Goal: Task Accomplishment & Management: Use online tool/utility

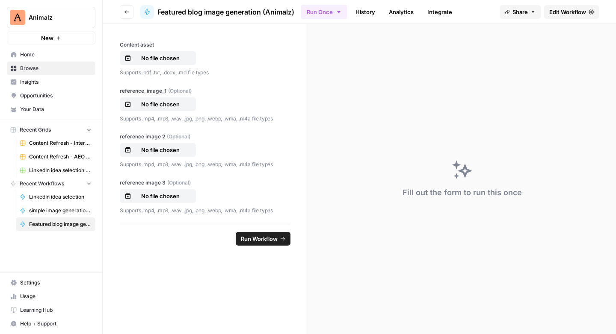
click at [31, 54] on span "Home" at bounding box center [55, 55] width 71 height 8
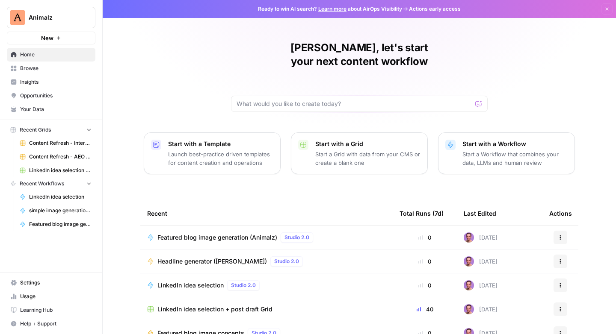
click at [63, 38] on button "New" at bounding box center [51, 38] width 88 height 13
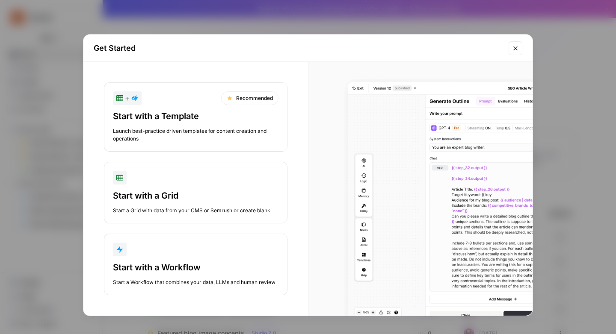
click at [188, 260] on button "Start with a Workflow Start a Workflow that combines your data, LLMs and human …" at bounding box center [195, 265] width 183 height 62
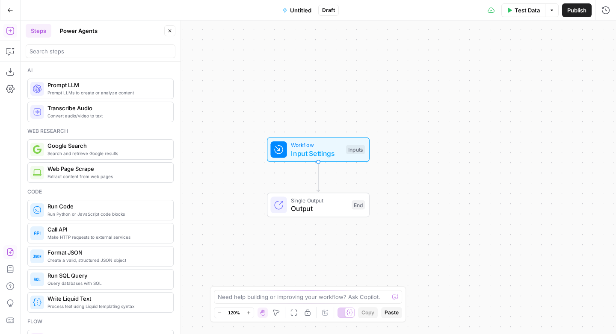
click at [8, 252] on icon "button" at bounding box center [10, 252] width 9 height 9
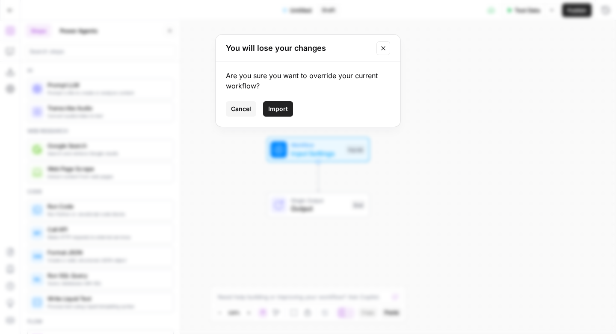
click at [279, 108] on span "Import" at bounding box center [278, 109] width 20 height 9
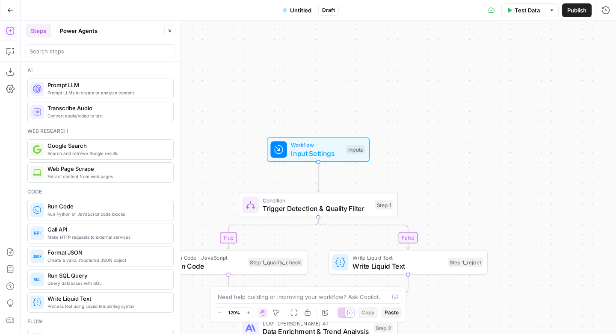
drag, startPoint x: 167, startPoint y: 30, endPoint x: 174, endPoint y: 37, distance: 9.7
click at [168, 30] on icon "button" at bounding box center [169, 30] width 5 height 5
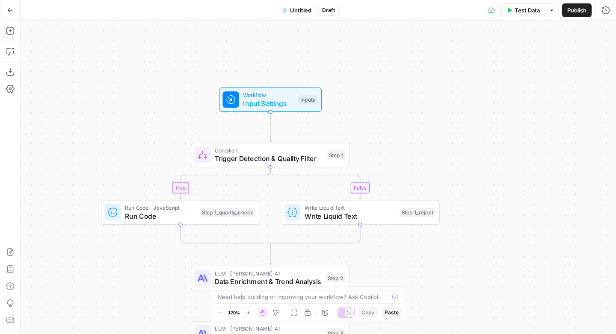
drag, startPoint x: 189, startPoint y: 136, endPoint x: 140, endPoint y: 86, distance: 69.8
click at [140, 86] on div "true false Workflow Input Settings Inputs Condition Trigger Detection & Quality…" at bounding box center [318, 178] width 595 height 314
click at [254, 99] on span "Input Settings" at bounding box center [267, 102] width 51 height 10
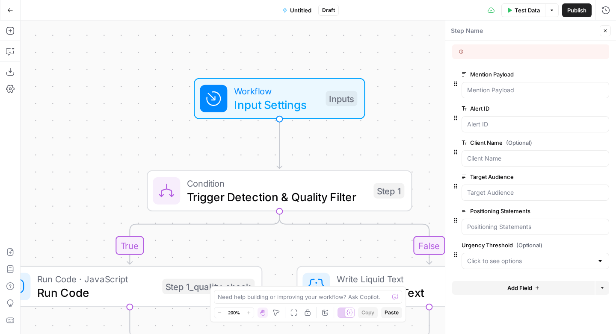
click at [218, 313] on icon "button" at bounding box center [219, 313] width 5 height 5
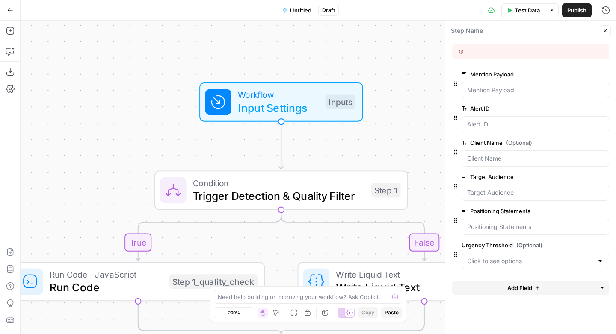
click at [218, 313] on icon "button" at bounding box center [219, 313] width 5 height 5
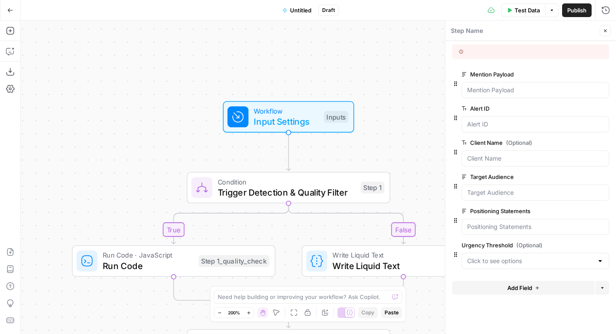
click at [218, 313] on icon "button" at bounding box center [219, 313] width 5 height 5
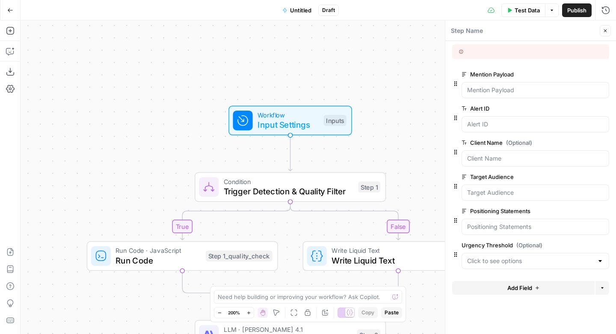
click at [218, 313] on icon "button" at bounding box center [219, 313] width 5 height 5
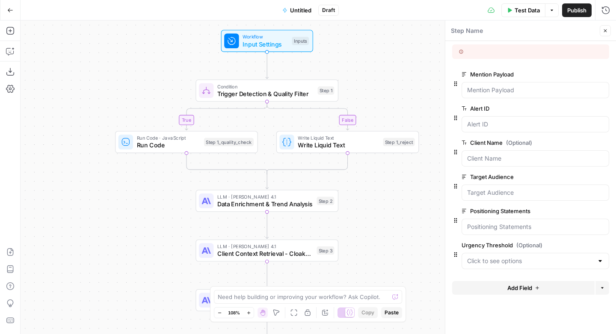
drag, startPoint x: 159, startPoint y: 193, endPoint x: 130, endPoint y: 102, distance: 95.6
click at [130, 102] on div "true false Workflow Input Settings Inputs Condition Trigger Detection & Quality…" at bounding box center [318, 178] width 595 height 314
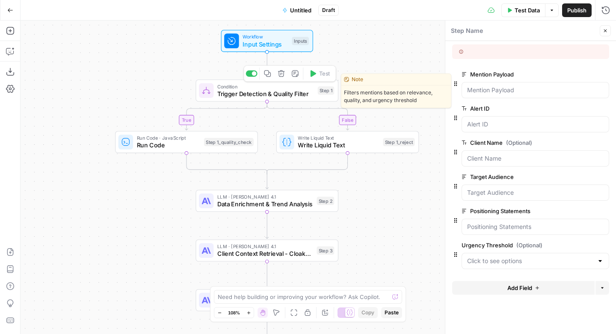
click at [249, 96] on span "Trigger Detection & Quality Filter" at bounding box center [265, 93] width 97 height 9
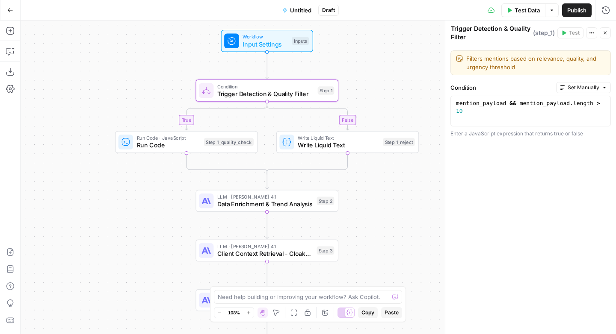
click at [186, 144] on span "Run Code" at bounding box center [168, 145] width 63 height 9
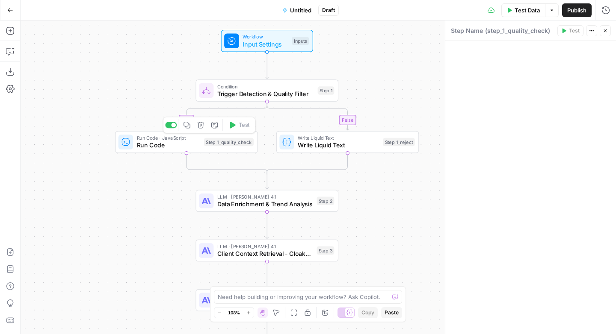
click at [191, 146] on span "Run Code" at bounding box center [168, 145] width 63 height 9
click at [342, 144] on span "Write Liquid Text" at bounding box center [338, 145] width 81 height 9
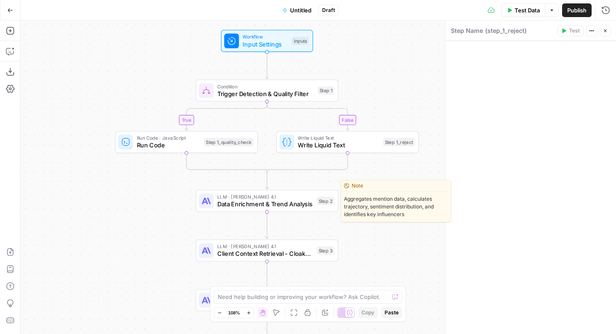
click at [277, 205] on span "Data Enrichment & Trend Analysis" at bounding box center [265, 204] width 96 height 9
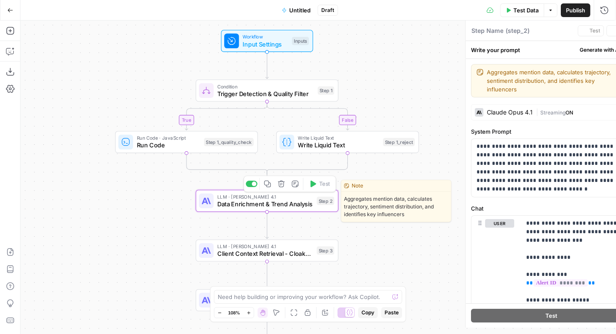
type textarea "Data Enrichment & Trend Analysis"
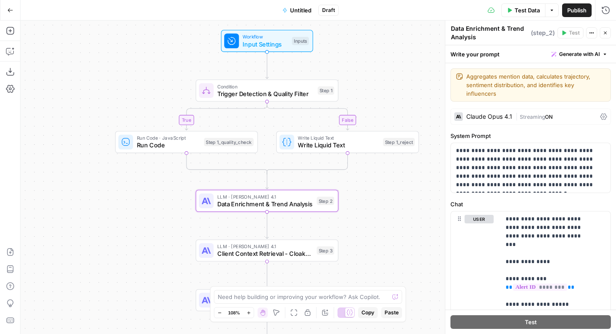
click at [160, 222] on div "true false Workflow Input Settings Inputs Condition Trigger Detection & Quality…" at bounding box center [318, 178] width 595 height 314
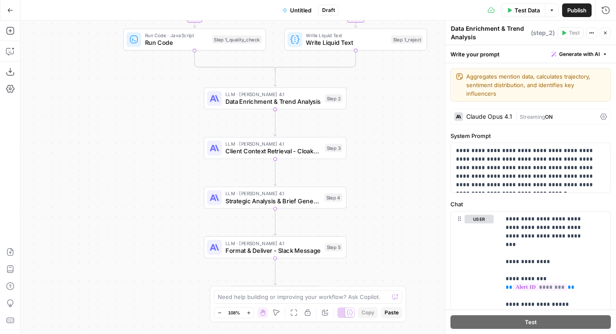
drag, startPoint x: 110, startPoint y: 251, endPoint x: 120, endPoint y: 145, distance: 106.5
click at [120, 145] on div "true false Workflow Input Settings Inputs Condition Trigger Detection & Quality…" at bounding box center [318, 178] width 595 height 314
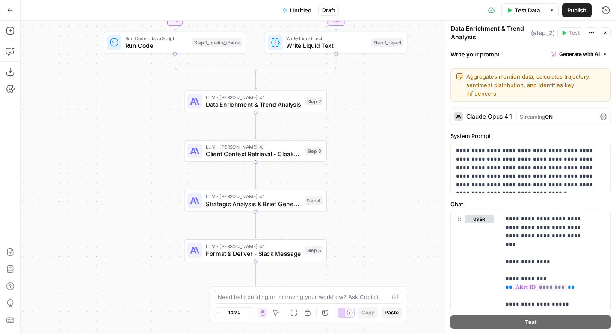
drag, startPoint x: 135, startPoint y: 191, endPoint x: 114, endPoint y: 208, distance: 27.0
click at [114, 208] on div "true false Workflow Input Settings Inputs Condition Trigger Detection & Quality…" at bounding box center [318, 178] width 595 height 314
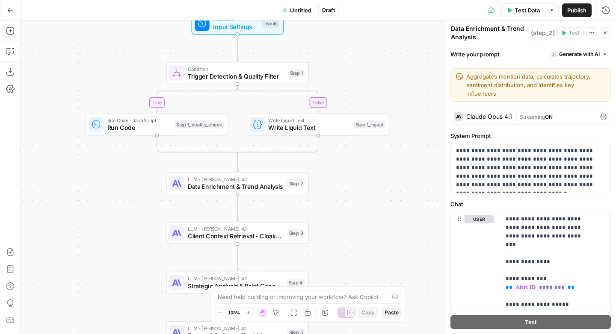
drag, startPoint x: 93, startPoint y: 143, endPoint x: 76, endPoint y: 213, distance: 71.7
click at [76, 213] on div "true false Workflow Input Settings Inputs Condition Trigger Detection & Quality…" at bounding box center [318, 178] width 595 height 314
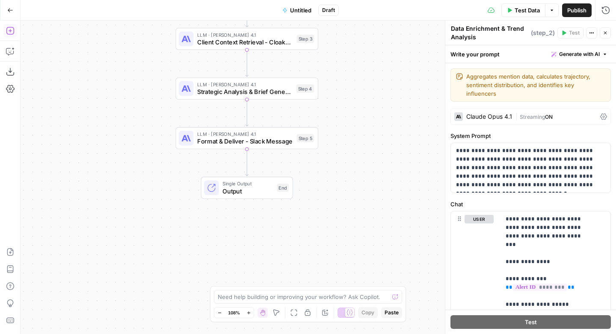
click at [6, 27] on icon "button" at bounding box center [10, 31] width 9 height 9
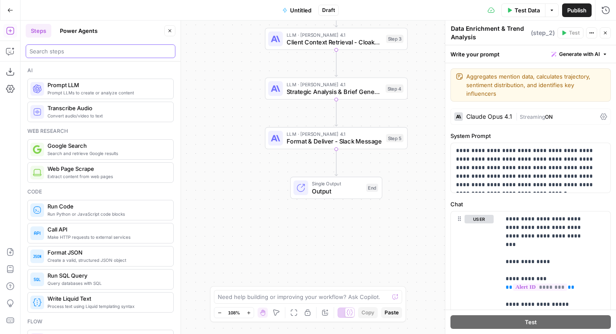
click at [68, 50] on input "search" at bounding box center [100, 51] width 142 height 9
type input "workflow"
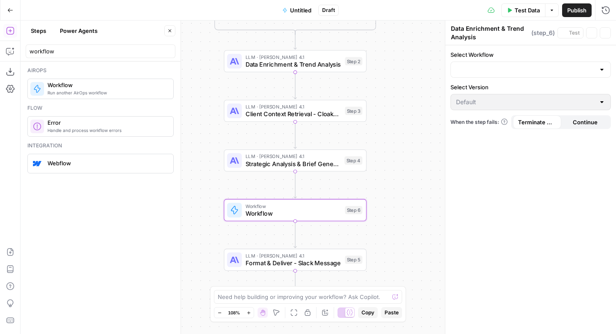
type textarea "Workflow"
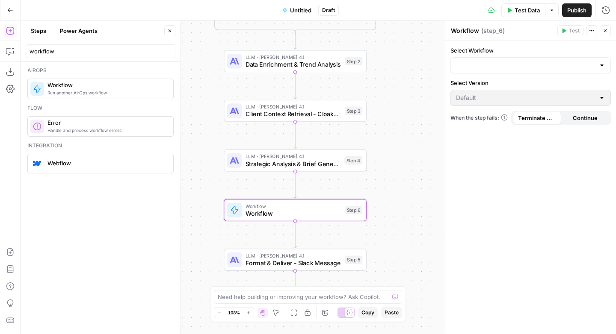
click at [604, 66] on div at bounding box center [601, 65] width 7 height 9
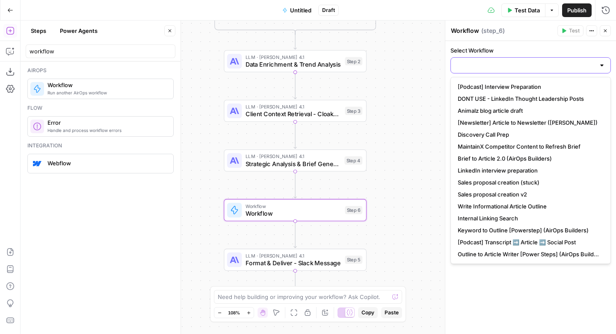
click at [478, 67] on input "Select Workflow" at bounding box center [525, 65] width 139 height 9
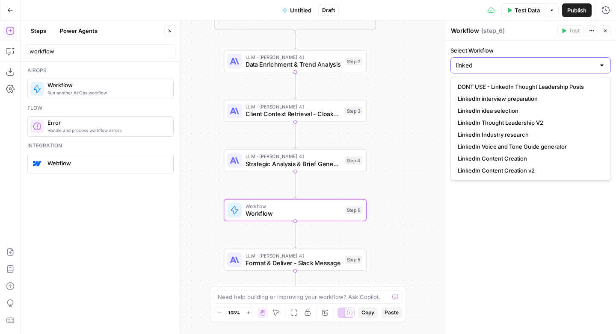
type input "linked"
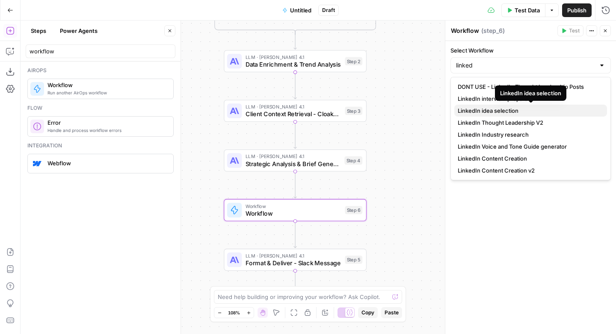
click at [492, 113] on span "LinkedIn idea selection" at bounding box center [528, 110] width 142 height 9
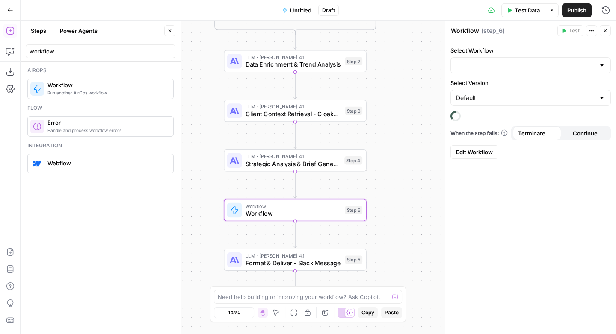
type input "LinkedIn idea selection"
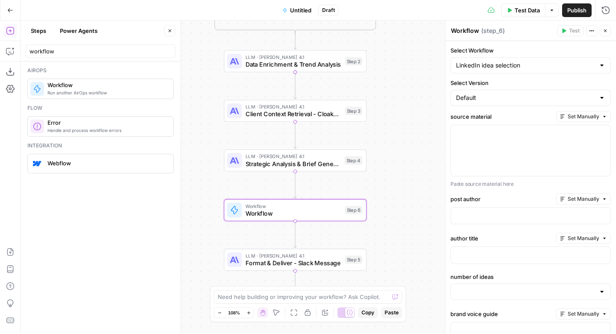
click at [416, 168] on div "true false Workflow Input Settings Inputs Condition Trigger Detection & Quality…" at bounding box center [318, 178] width 595 height 314
click at [282, 212] on span "Workflow" at bounding box center [293, 213] width 96 height 9
click at [465, 32] on textarea "Workflow" at bounding box center [465, 31] width 28 height 9
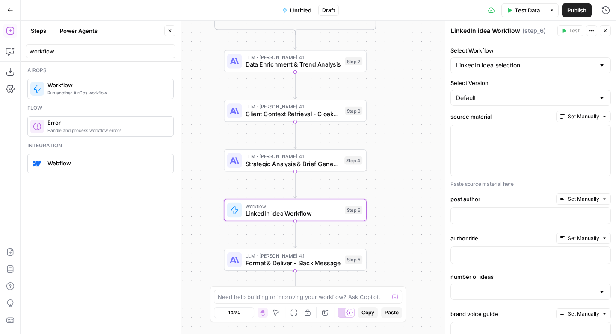
click at [496, 31] on textarea "LinkedIn idea Workflow" at bounding box center [485, 31] width 69 height 9
type textarea "LinkedIn idea workflow"
click at [603, 31] on icon "button" at bounding box center [604, 30] width 5 height 5
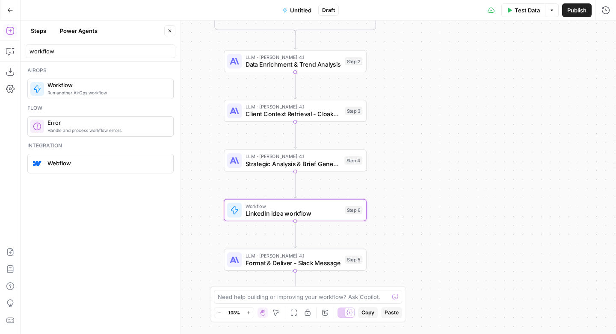
click at [172, 32] on icon "button" at bounding box center [169, 30] width 5 height 5
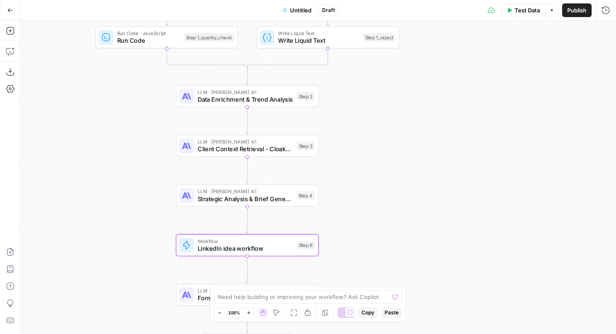
drag, startPoint x: 166, startPoint y: 112, endPoint x: 120, endPoint y: 129, distance: 48.8
click at [120, 129] on div "true false Workflow Input Settings Inputs Condition Trigger Detection & Quality…" at bounding box center [318, 178] width 595 height 314
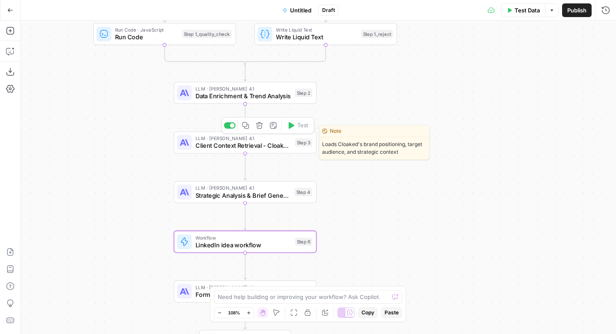
click at [236, 144] on span "Client Context Retrieval - Cloaked Profile" at bounding box center [243, 145] width 96 height 9
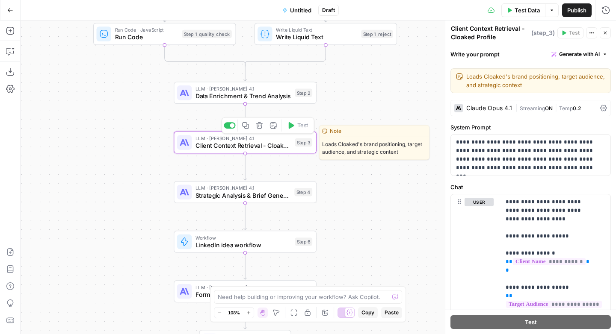
click at [236, 144] on span "Client Context Retrieval - Cloaked Profile" at bounding box center [243, 145] width 96 height 9
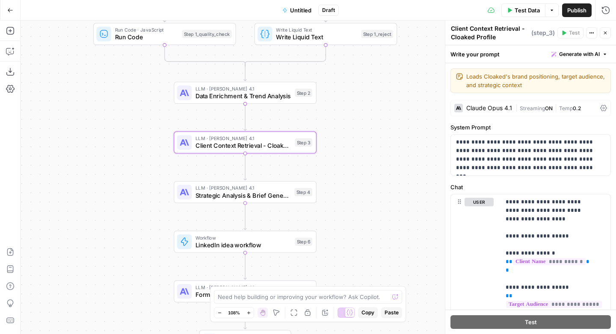
click at [516, 106] on span "|" at bounding box center [517, 107] width 4 height 9
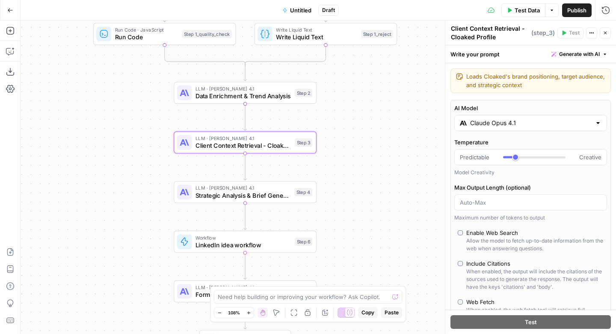
click at [514, 124] on input "Claude Opus 4.1" at bounding box center [530, 123] width 121 height 9
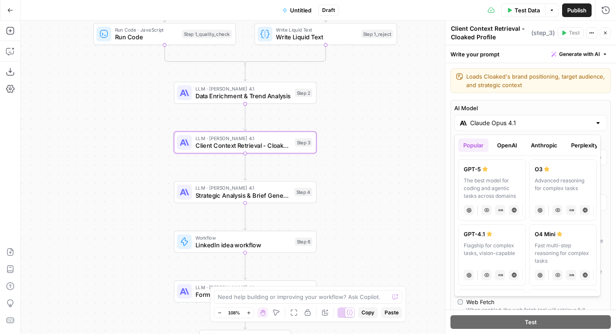
click at [539, 147] on button "Anthropic" at bounding box center [543, 146] width 37 height 14
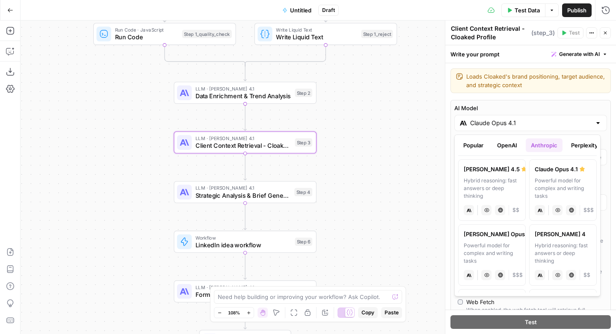
click at [510, 174] on label "[PERSON_NAME] 4.5 Hybrid reasoning: fast answers or deep thinking anthropic Vis…" at bounding box center [492, 190] width 68 height 62
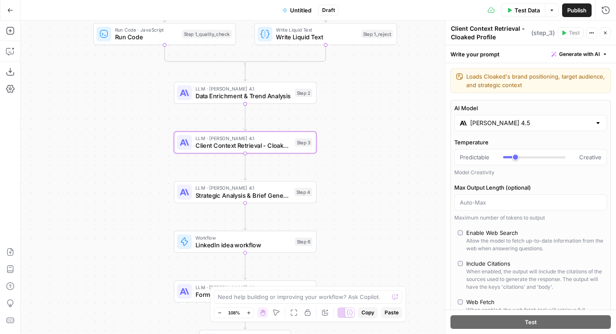
type input "[PERSON_NAME] 4.5"
click at [348, 157] on div "true false Workflow Input Settings Inputs Condition Trigger Detection & Quality…" at bounding box center [318, 178] width 595 height 314
drag, startPoint x: 253, startPoint y: 196, endPoint x: 258, endPoint y: 199, distance: 6.3
click at [253, 196] on span "Strategic Analysis & Brief Generation" at bounding box center [242, 195] width 95 height 9
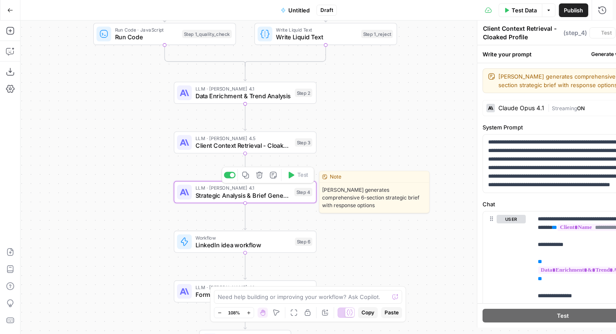
type textarea "Strategic Analysis & Brief Generation"
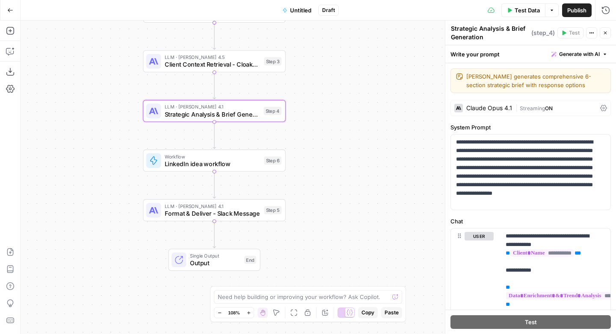
drag, startPoint x: 424, startPoint y: 224, endPoint x: 397, endPoint y: 139, distance: 90.2
click at [397, 139] on div "true false Workflow Input Settings Inputs Condition Trigger Detection & Quality…" at bounding box center [318, 178] width 595 height 314
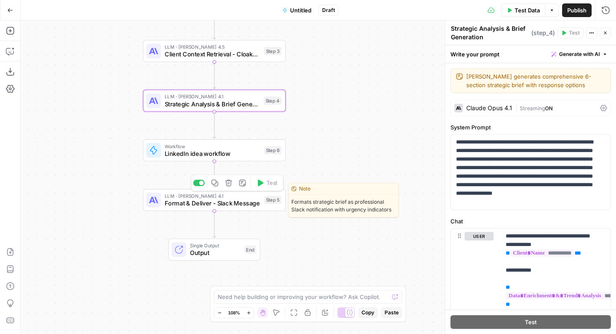
click at [234, 204] on span "Format & Deliver - Slack Message" at bounding box center [213, 203] width 96 height 9
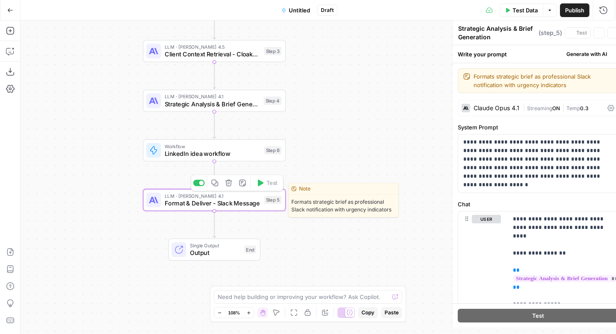
type textarea "Format & Deliver - Slack Message"
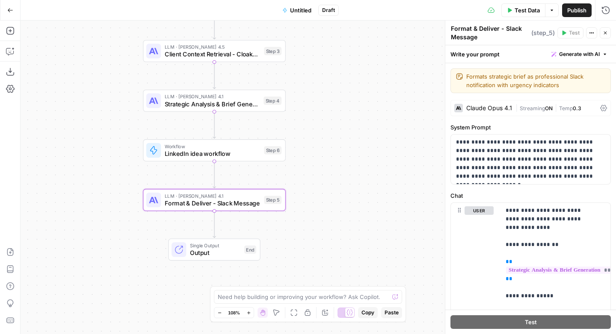
click at [502, 112] on div "Claude Opus 4.1" at bounding box center [483, 108] width 58 height 9
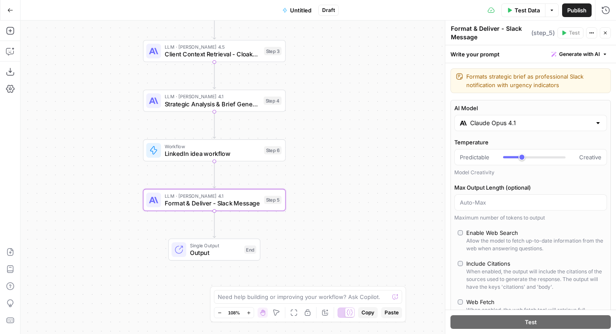
click at [495, 124] on input "Claude Opus 4.1" at bounding box center [530, 123] width 121 height 9
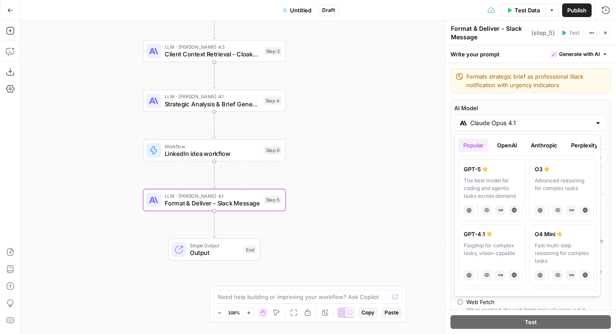
click at [490, 251] on div "Flagship for complex tasks, vision-capable" at bounding box center [491, 253] width 56 height 23
type input "GPT-4.1"
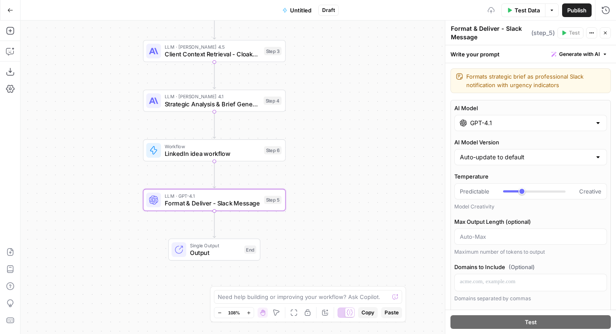
click at [327, 139] on div "true false Workflow Input Settings Inputs Condition Trigger Detection & Quality…" at bounding box center [318, 178] width 595 height 314
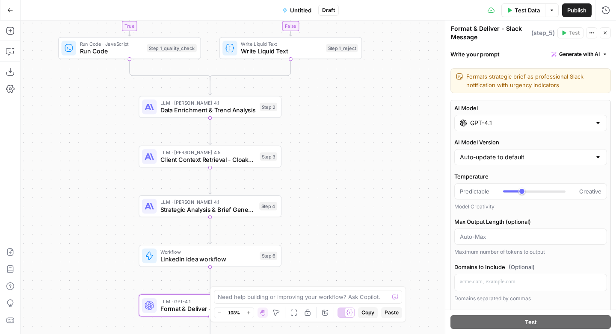
drag, startPoint x: 329, startPoint y: 82, endPoint x: 326, endPoint y: 180, distance: 97.9
click at [325, 190] on div "true false Workflow Input Settings Inputs Condition Trigger Detection & Quality…" at bounding box center [318, 178] width 595 height 314
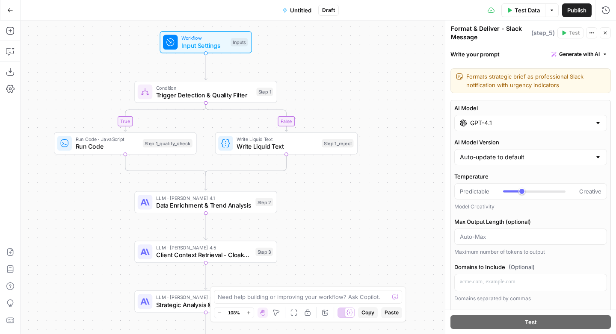
drag, startPoint x: 347, startPoint y: 153, endPoint x: 342, endPoint y: 223, distance: 69.9
click at [342, 223] on div "true false Workflow Input Settings Inputs Condition Trigger Detection & Quality…" at bounding box center [318, 178] width 595 height 314
click at [9, 28] on icon "button" at bounding box center [10, 31] width 9 height 9
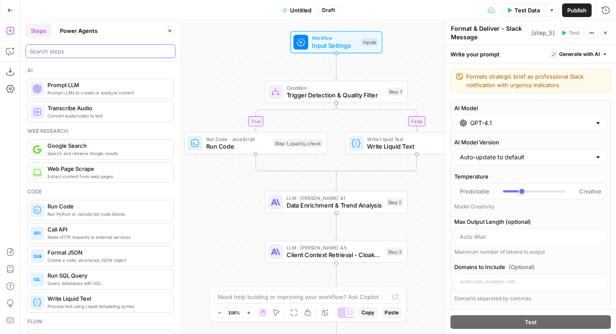
click at [52, 50] on input "search" at bounding box center [100, 51] width 142 height 9
type input "api"
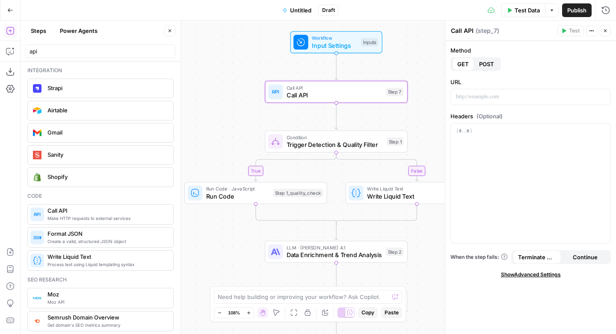
click at [463, 31] on textarea "Call API" at bounding box center [462, 31] width 23 height 9
click at [463, 32] on textarea "Call API" at bounding box center [462, 31] width 23 height 9
type textarea "Call Mention API"
click at [217, 65] on div "false true Workflow Input Settings Inputs Call API Call Mention API Step 7 Cond…" at bounding box center [318, 178] width 595 height 314
click at [171, 30] on icon "button" at bounding box center [169, 30] width 5 height 5
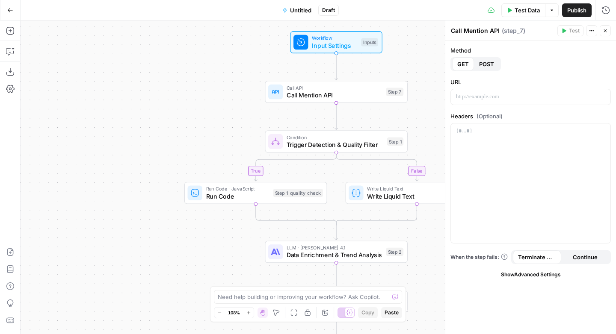
click at [606, 31] on icon "button" at bounding box center [604, 30] width 5 height 5
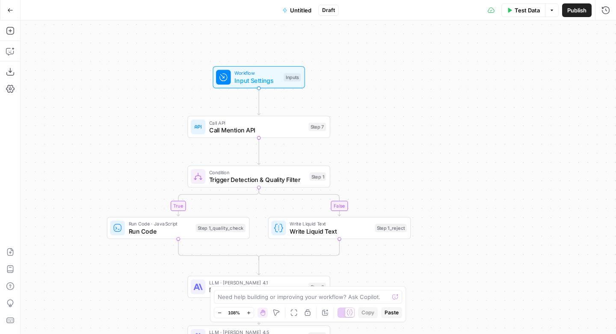
drag, startPoint x: 532, startPoint y: 94, endPoint x: 456, endPoint y: 127, distance: 82.4
click at [456, 127] on div "false true Workflow Input Settings Inputs Call API Call Mention API Step 7 Cond…" at bounding box center [318, 178] width 595 height 314
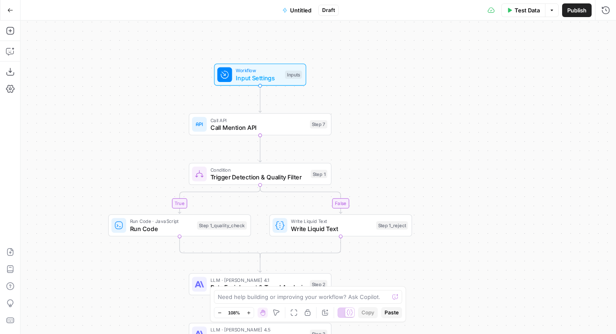
click at [295, 9] on span "Untitled" at bounding box center [300, 10] width 21 height 9
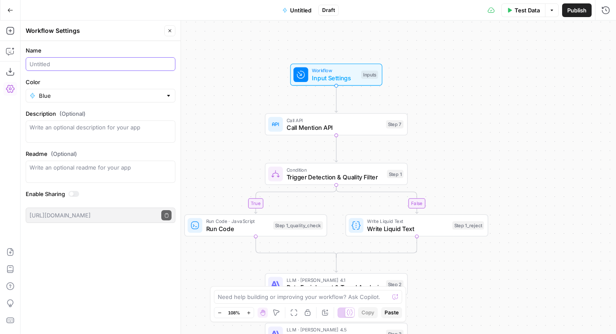
click at [44, 60] on input "Name" at bounding box center [100, 64] width 142 height 9
click at [69, 65] on input "Trending Topic monitoring workflow" at bounding box center [100, 64] width 142 height 9
type input "Trending topics monitoring workflow"
click at [170, 97] on div at bounding box center [168, 95] width 6 height 9
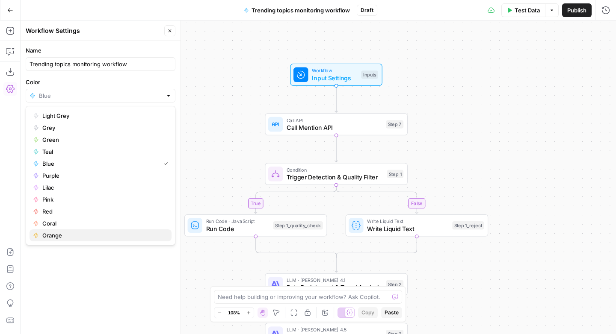
click at [55, 235] on span "Orange" at bounding box center [103, 235] width 122 height 9
type input "Orange"
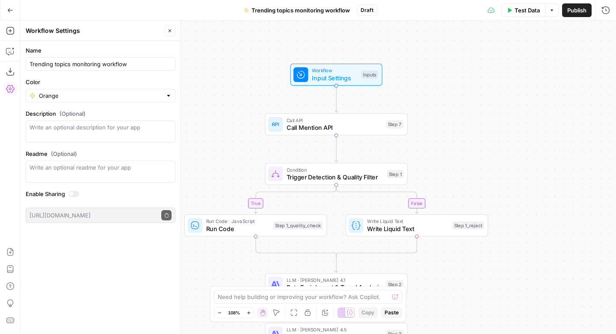
click at [253, 53] on div "false true Workflow Input Settings Inputs Call API Call Mention API Step 7 Cond…" at bounding box center [318, 178] width 595 height 314
drag, startPoint x: 583, startPoint y: 10, endPoint x: 588, endPoint y: 21, distance: 11.7
click at [583, 10] on span "Publish" at bounding box center [576, 10] width 19 height 9
click at [170, 32] on icon "button" at bounding box center [169, 30] width 5 height 5
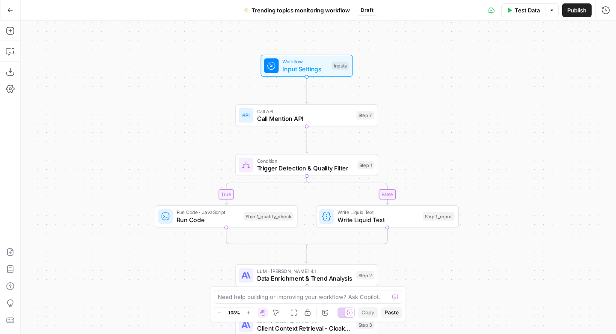
drag, startPoint x: 466, startPoint y: 114, endPoint x: 461, endPoint y: 111, distance: 5.9
click at [452, 106] on div "false true Workflow Input Settings Inputs Call API Call Mention API Step 7 Cond…" at bounding box center [318, 178] width 595 height 314
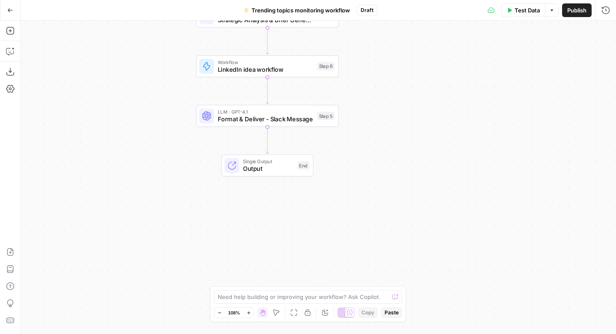
drag, startPoint x: 407, startPoint y: 150, endPoint x: 372, endPoint y: 183, distance: 48.4
click at [363, 254] on div "false true Workflow Input Settings Inputs Call API Call Mention API Step 7 Cond…" at bounding box center [318, 178] width 595 height 314
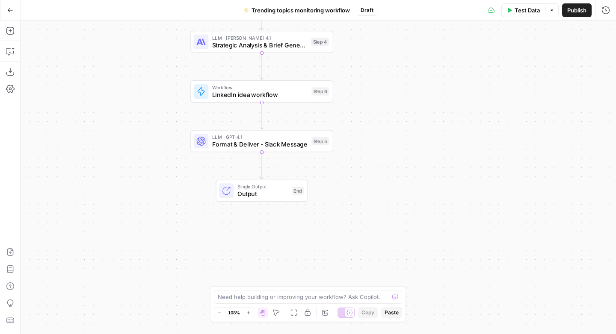
drag, startPoint x: 379, startPoint y: 126, endPoint x: 386, endPoint y: 230, distance: 104.1
click at [385, 232] on div "false true Workflow Input Settings Inputs Call API Call Mention API Step 7 Cond…" at bounding box center [318, 178] width 595 height 314
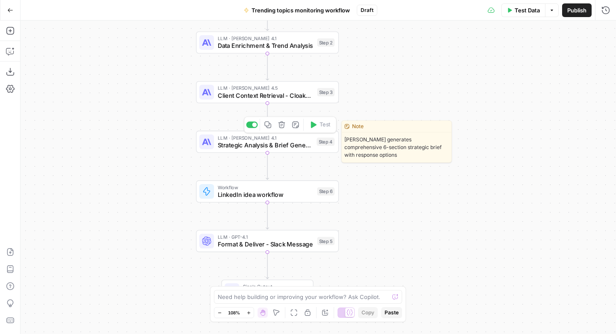
click at [264, 148] on span "Strategic Analysis & Brief Generation" at bounding box center [265, 145] width 95 height 9
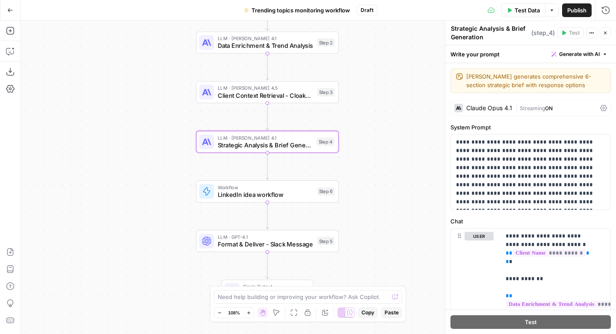
drag, startPoint x: 485, startPoint y: 39, endPoint x: 505, endPoint y: 27, distance: 23.0
click at [506, 27] on textarea "Strategic Analysis & Brief Generation" at bounding box center [490, 32] width 78 height 17
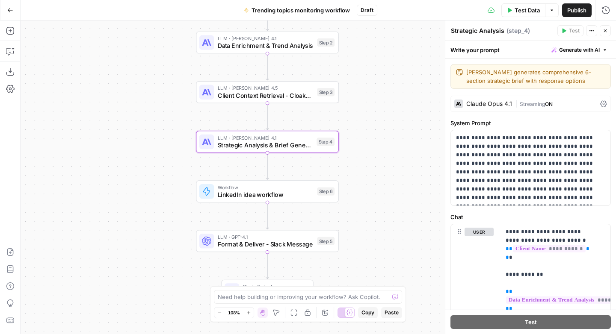
type textarea "Strategic Analysis"
drag, startPoint x: 263, startPoint y: 192, endPoint x: 276, endPoint y: 192, distance: 12.4
click at [263, 192] on span "LinkedIn idea workflow" at bounding box center [266, 194] width 96 height 9
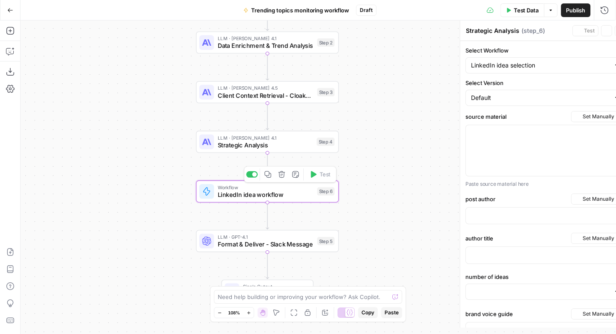
type textarea "LinkedIn idea workflow"
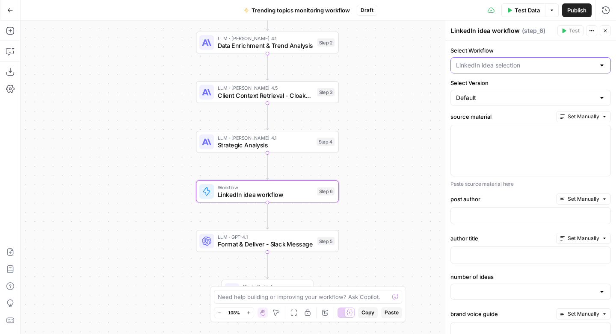
click at [468, 67] on input "Select Workflow" at bounding box center [525, 65] width 139 height 9
click at [467, 67] on input "Select Workflow" at bounding box center [525, 65] width 139 height 9
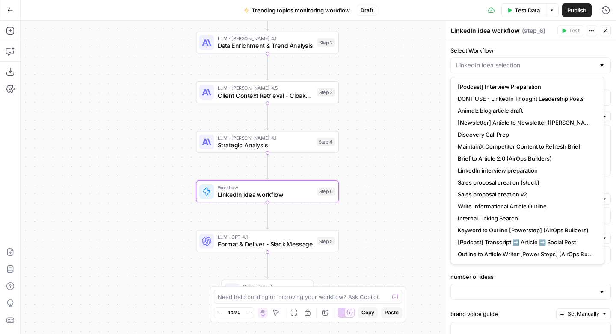
type input "LinkedIn idea selection"
click at [408, 93] on div "false true Workflow Input Settings Inputs Call API Call Mention API Step 7 Cond…" at bounding box center [318, 178] width 595 height 314
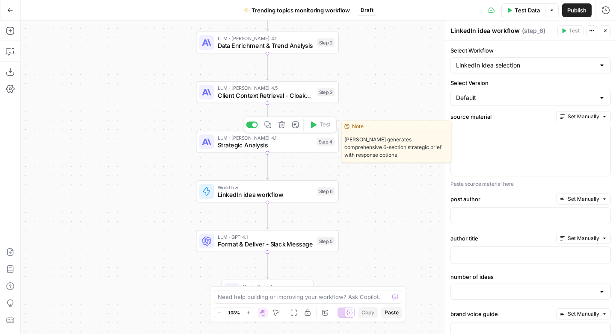
click at [273, 147] on span "Strategic Analysis" at bounding box center [265, 145] width 95 height 9
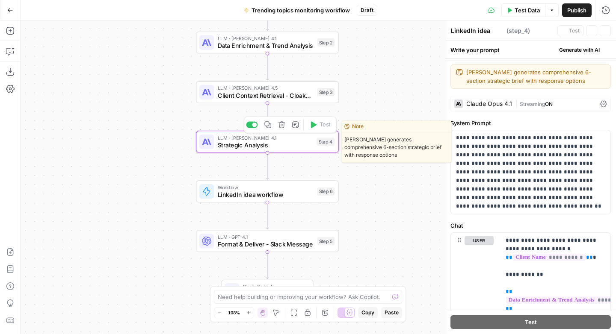
type textarea "Strategic Analysis"
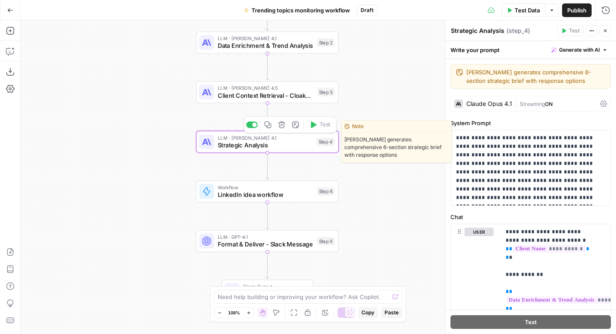
click at [266, 127] on icon "button" at bounding box center [267, 124] width 7 height 7
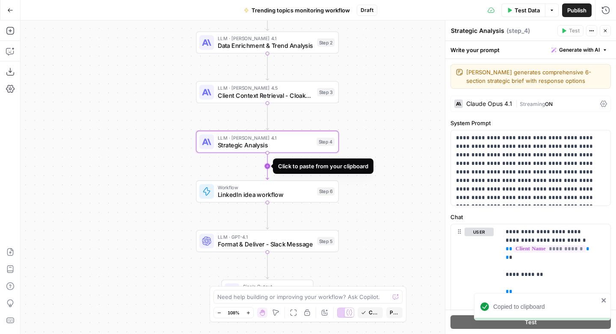
click at [268, 166] on icon "Edge from step_4 to step_6" at bounding box center [267, 166] width 3 height 27
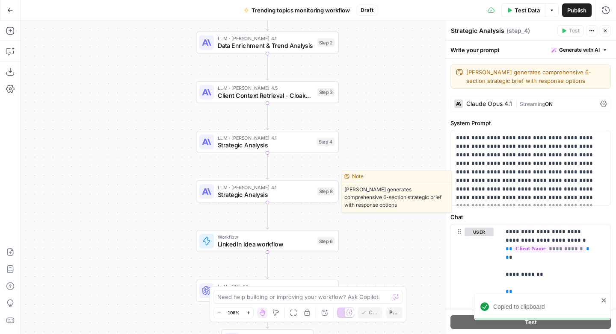
click at [270, 195] on span "Strategic Analysis" at bounding box center [266, 194] width 96 height 9
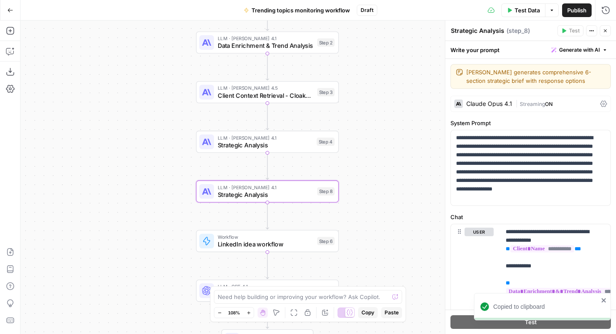
click at [490, 32] on textarea "Strategic Analysis" at bounding box center [477, 31] width 53 height 9
type textarea "Post brief generation"
click at [500, 101] on div "Claude Opus 4.1" at bounding box center [489, 104] width 46 height 6
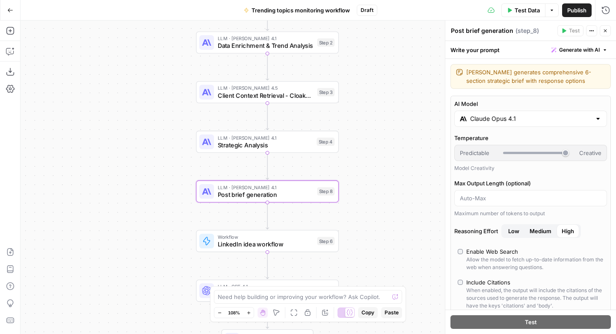
click at [501, 115] on input "Claude Opus 4.1" at bounding box center [530, 119] width 121 height 9
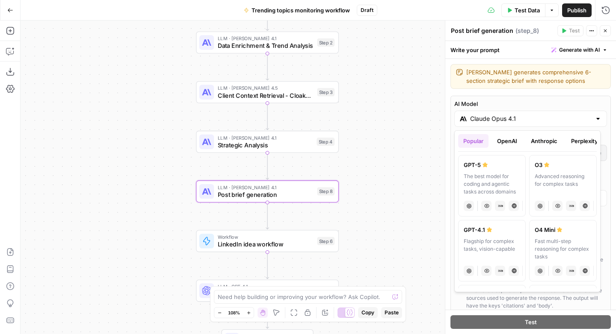
click at [534, 137] on button "Anthropic" at bounding box center [543, 141] width 37 height 14
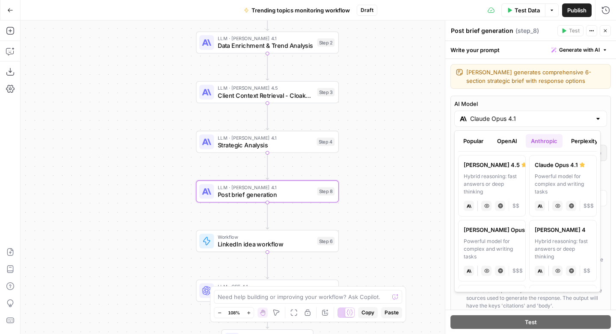
click at [487, 184] on div "Hybrid reasoning: fast answers or deep thinking" at bounding box center [491, 184] width 56 height 23
type input "[PERSON_NAME] 4.5"
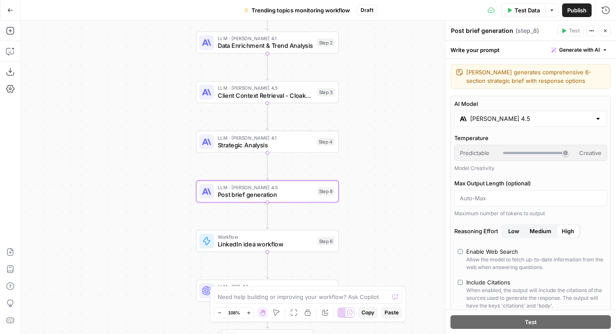
click at [257, 251] on div "Workflow LinkedIn idea workflow Step 6 Copy step Delete step Add Note Test" at bounding box center [267, 241] width 143 height 22
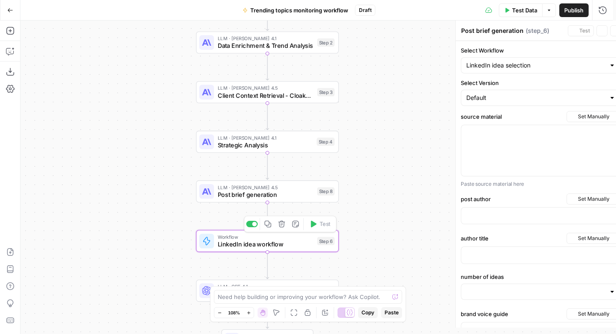
type textarea "LinkedIn idea workflow"
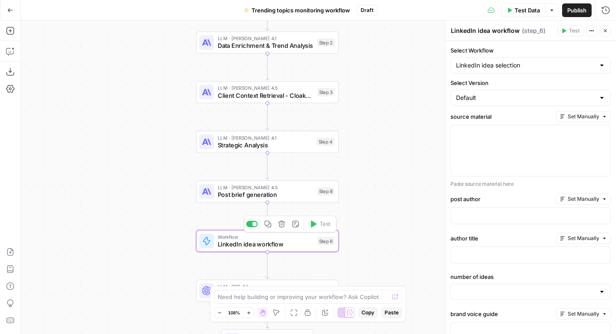
click at [283, 224] on icon "button" at bounding box center [281, 224] width 7 height 7
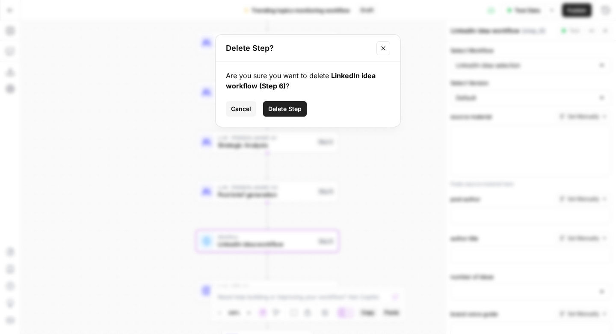
drag, startPoint x: 288, startPoint y: 115, endPoint x: 309, endPoint y: 119, distance: 21.8
click at [288, 115] on button "Delete Step" at bounding box center [285, 108] width 44 height 15
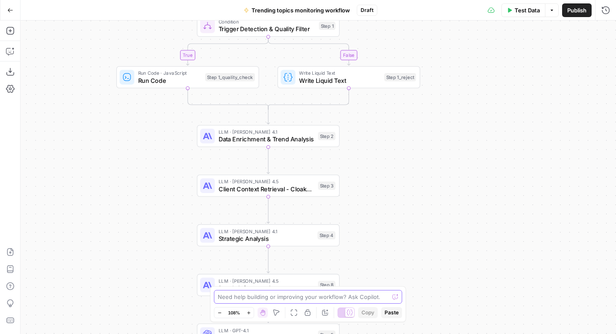
drag, startPoint x: 348, startPoint y: 209, endPoint x: 361, endPoint y: 293, distance: 84.9
click at [350, 308] on body "Animalz New Home Browse Insights Opportunities Your Data Recent Grids Content R…" at bounding box center [308, 167] width 616 height 334
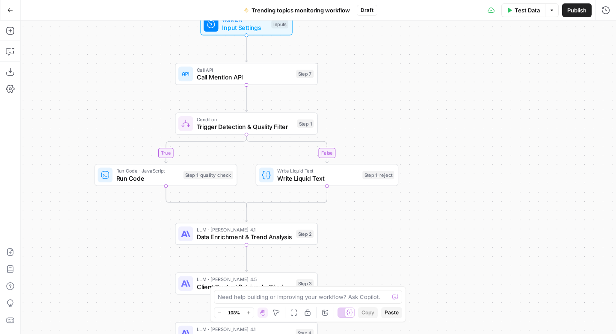
drag, startPoint x: 407, startPoint y: 171, endPoint x: 383, endPoint y: 179, distance: 25.7
click at [384, 262] on div "false true Workflow Input Settings Inputs Call API Call Mention API Step 7 Cond…" at bounding box center [318, 178] width 595 height 314
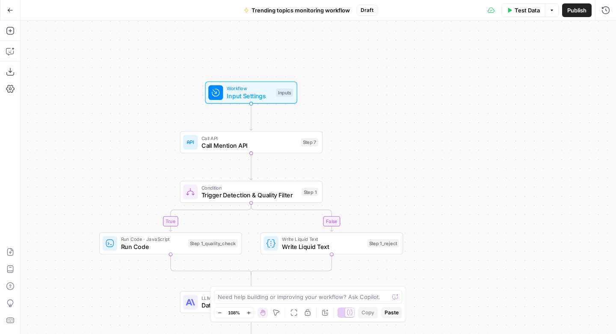
drag, startPoint x: 380, startPoint y: 118, endPoint x: 384, endPoint y: 187, distance: 69.8
click at [384, 187] on div "false true Workflow Input Settings Inputs Call API Call Mention API Step 7 Cond…" at bounding box center [318, 178] width 595 height 314
